Goal: Task Accomplishment & Management: Manage account settings

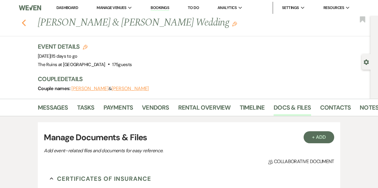
click at [22, 22] on use "button" at bounding box center [24, 22] width 4 height 7
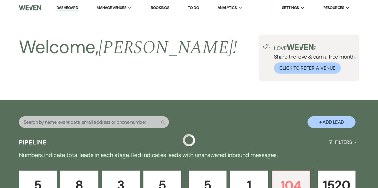
scroll to position [310, 0]
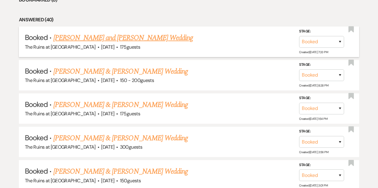
click at [90, 38] on link "[PERSON_NAME] and [PERSON_NAME] Wedding" at bounding box center [123, 37] width 140 height 11
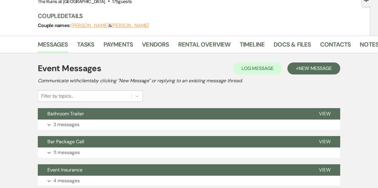
scroll to position [49, 0]
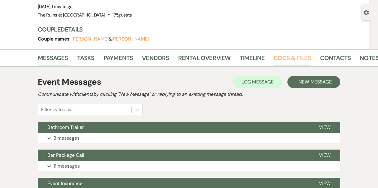
click at [301, 58] on link "Docs & Files" at bounding box center [291, 59] width 37 height 13
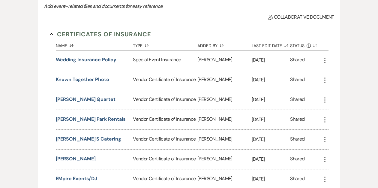
scroll to position [49, 0]
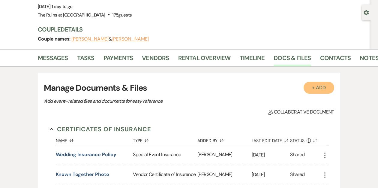
click at [315, 89] on button "+ Add" at bounding box center [318, 88] width 31 height 12
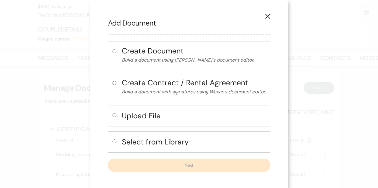
click at [113, 115] on input "radio" at bounding box center [114, 115] width 4 height 4
radio input "true"
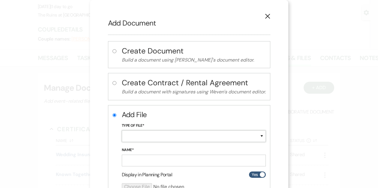
click at [159, 135] on select "Special Event Insurance Vendor Certificate of Insurance Contracts / Rental Agre…" at bounding box center [194, 136] width 144 height 12
select select "18"
click at [143, 160] on input "Name*" at bounding box center [194, 160] width 144 height 12
click at [140, 161] on input "Name*" at bounding box center [194, 160] width 144 height 12
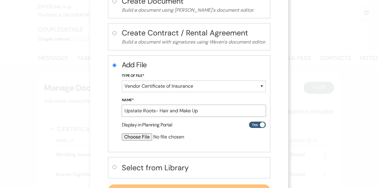
scroll to position [52, 0]
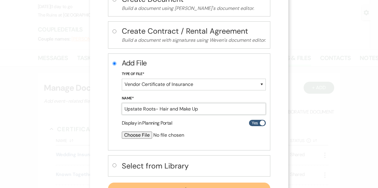
type input "Upstate Roots- Hair and Make Up"
click at [133, 134] on input "file" at bounding box center [178, 134] width 112 height 7
type input "C:\fakepath\Upstate Roots -- The Runis at [GEOGRAPHIC_DATA] COI.pdf"
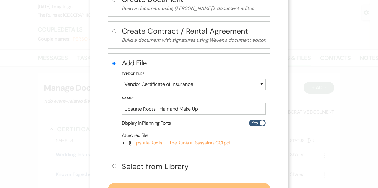
scroll to position [78, 0]
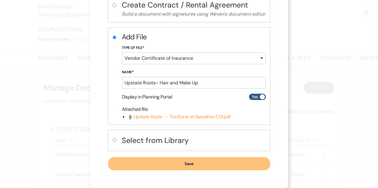
click at [137, 162] on button "Save" at bounding box center [189, 163] width 162 height 13
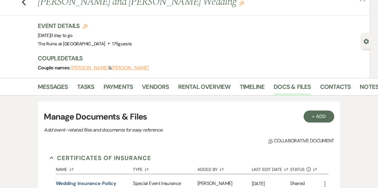
scroll to position [0, 0]
